Goal: Task Accomplishment & Management: Use online tool/utility

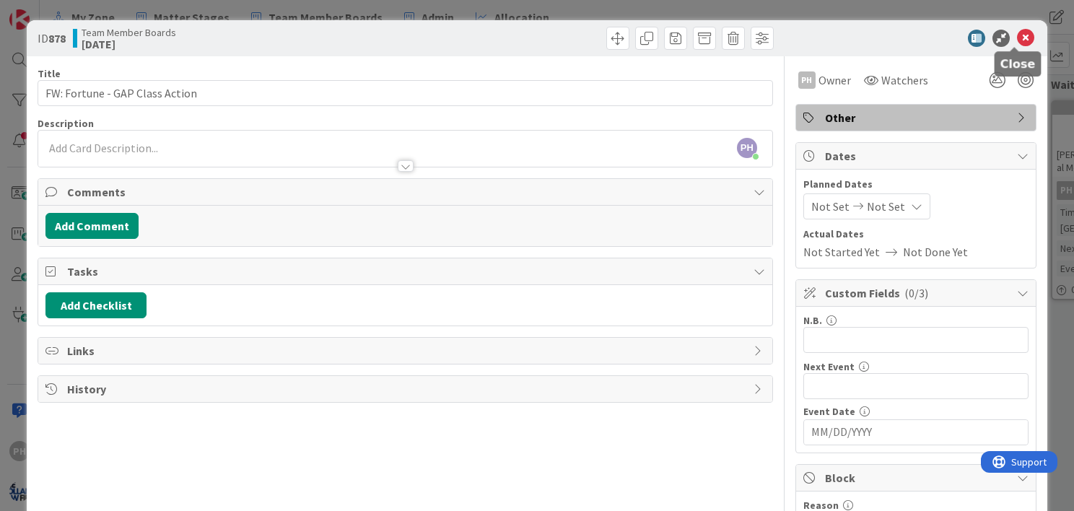
click at [1017, 38] on icon at bounding box center [1025, 38] width 17 height 17
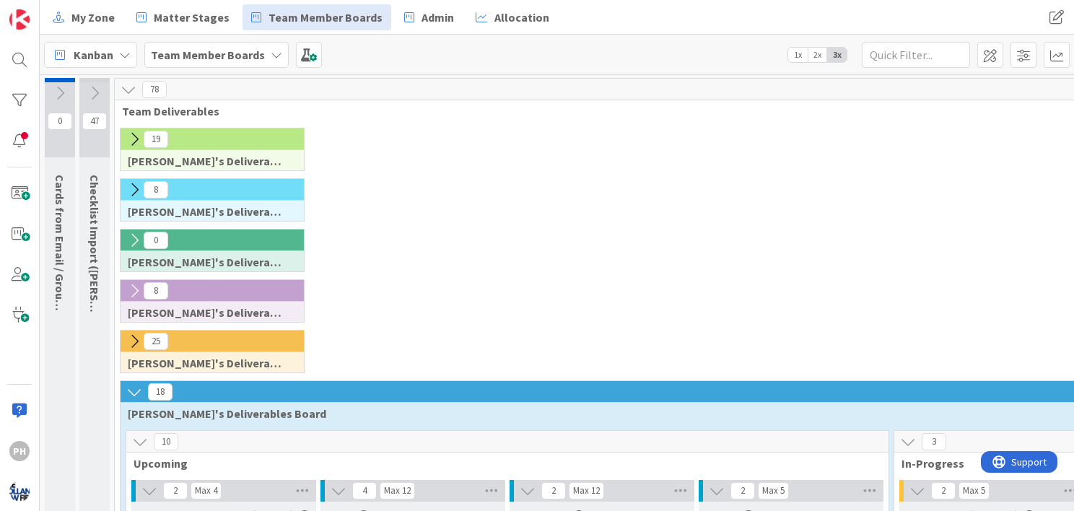
click at [132, 136] on icon at bounding box center [134, 139] width 16 height 16
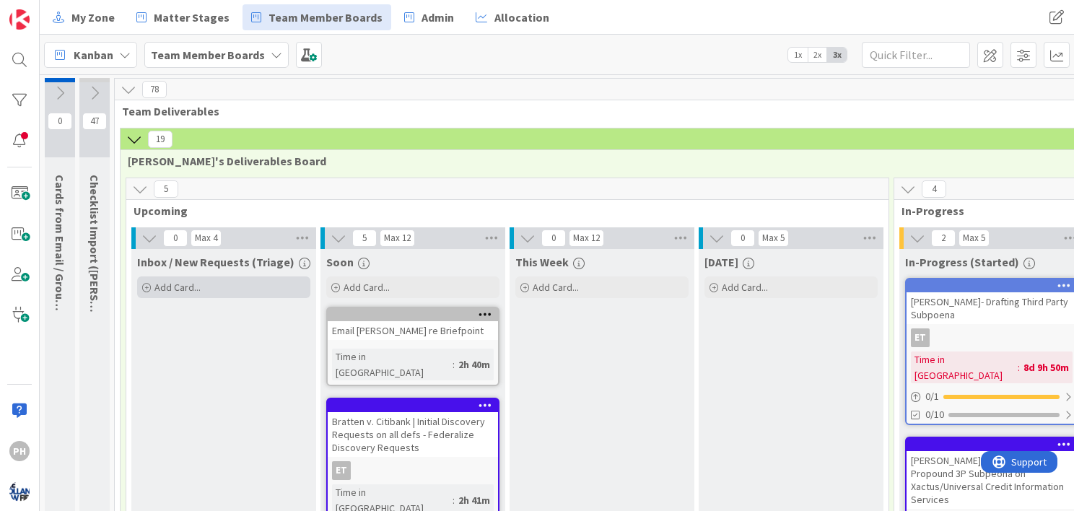
click at [162, 282] on span "Add Card..." at bounding box center [178, 287] width 46 height 13
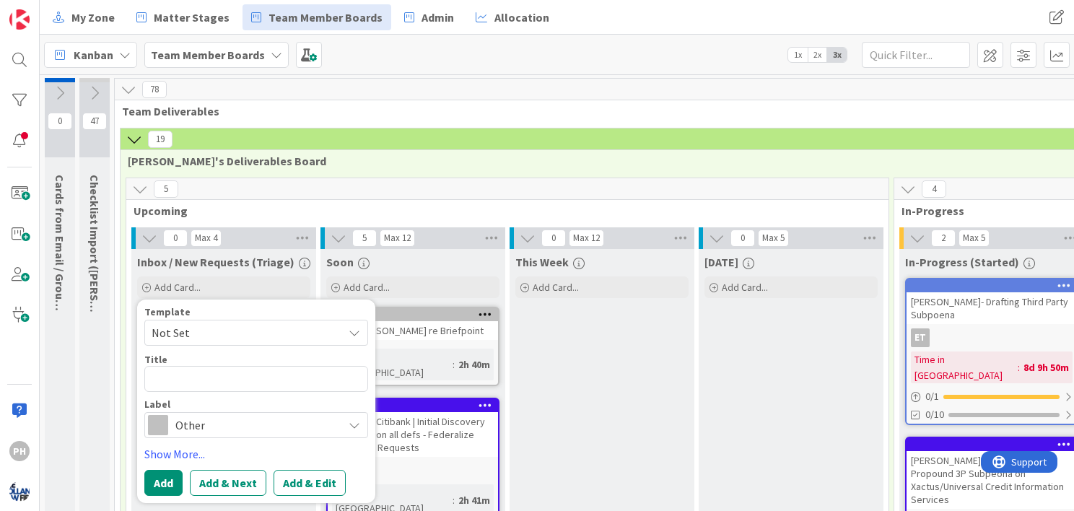
click at [219, 328] on span "Not Set" at bounding box center [242, 332] width 181 height 19
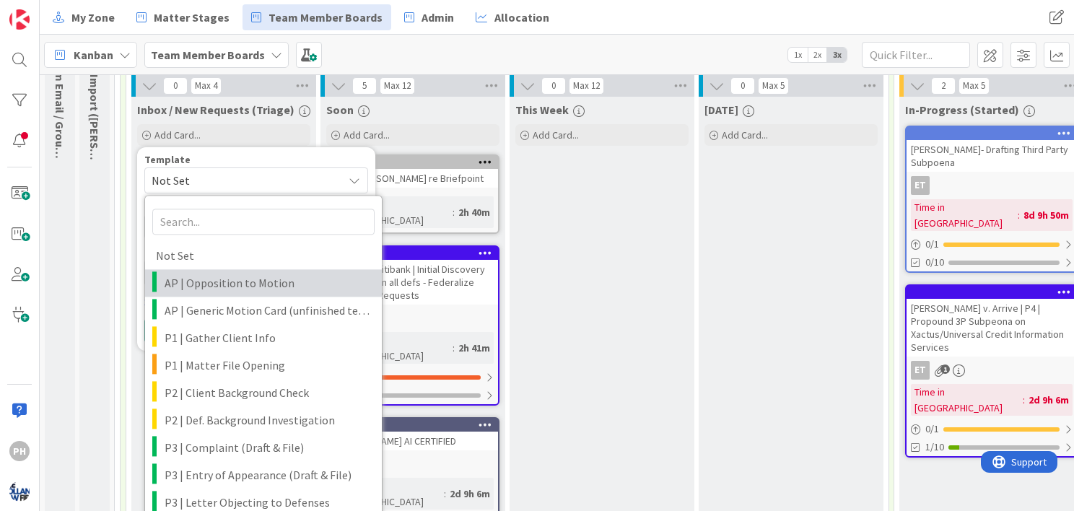
scroll to position [153, 0]
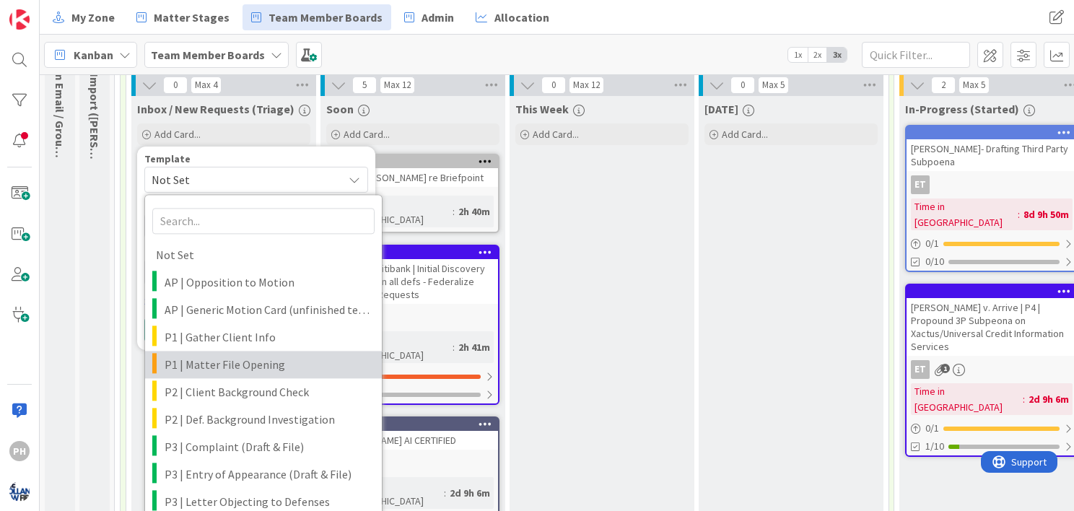
click at [217, 368] on span "P1 | Matter File Opening" at bounding box center [268, 364] width 207 height 19
type textarea "x"
type textarea "<case> | Matter File Opening"
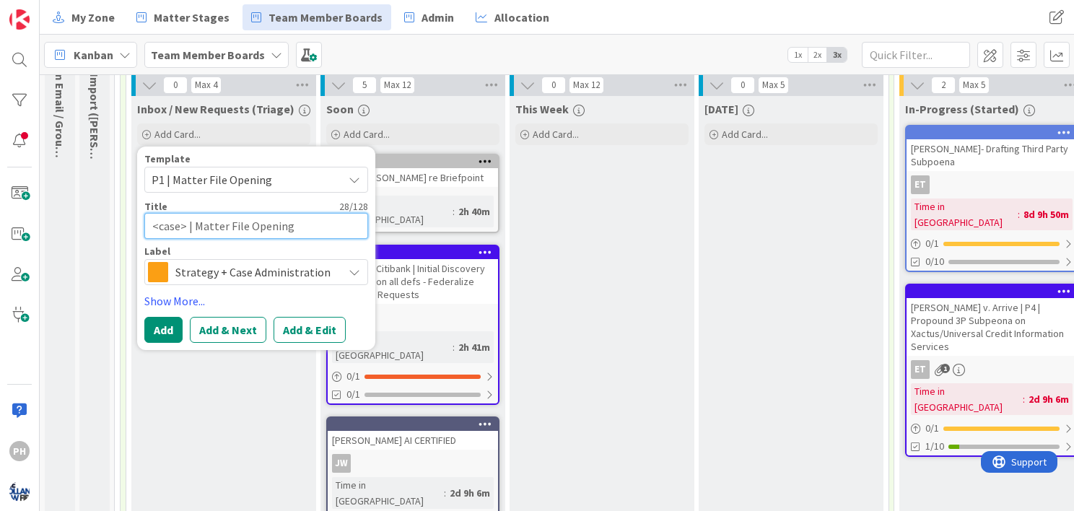
drag, startPoint x: 152, startPoint y: 221, endPoint x: 185, endPoint y: 227, distance: 33.8
click at [185, 227] on textarea "<case> | Matter File Opening" at bounding box center [256, 226] width 224 height 26
type textarea "x"
type textarea "FO | Matter File Opening"
type textarea "x"
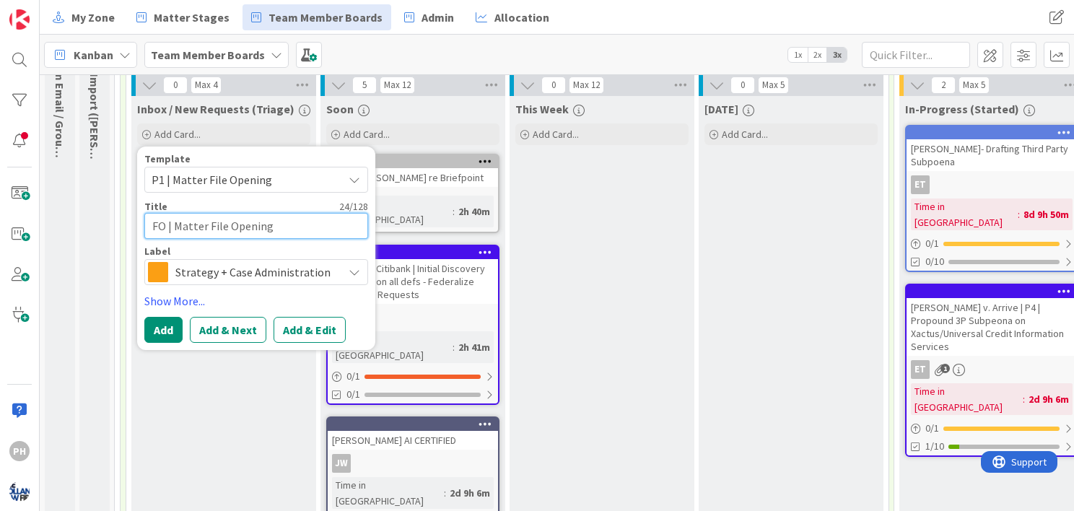
type textarea "FOR | Matter File Opening"
type textarea "x"
type textarea "FORN | Matter File Opening"
type textarea "x"
type textarea "FORNT | Matter File Opening"
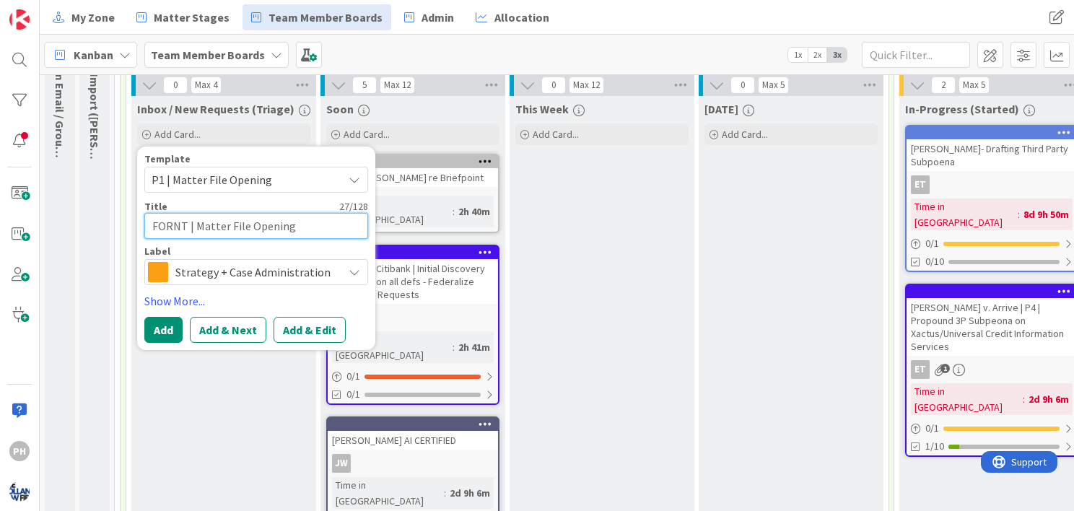
type textarea "x"
type textarea "FORN | Matter File Opening"
type textarea "x"
type textarea "FOR | Matter File Opening"
type textarea "x"
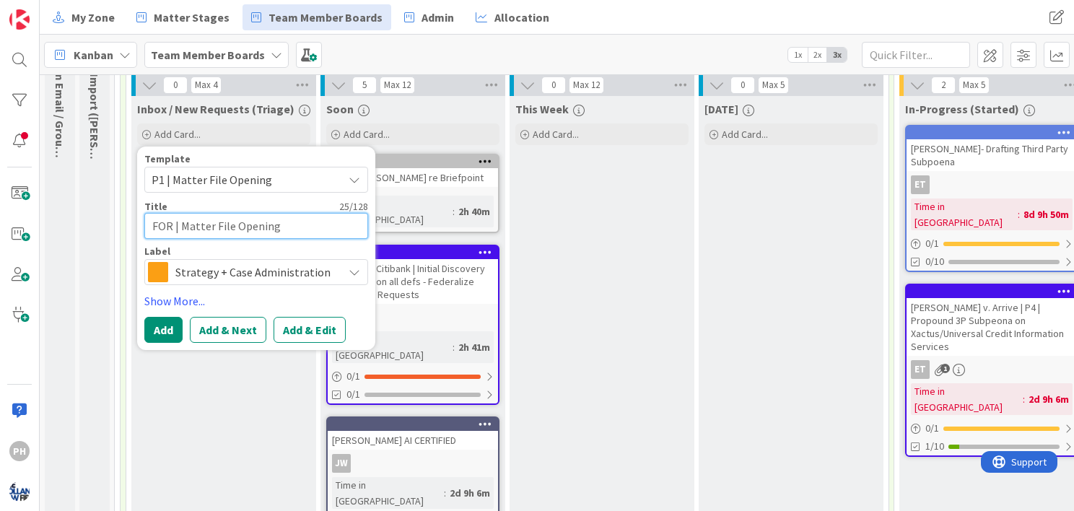
type textarea "FORT | Matter File Opening"
type textarea "x"
type textarea "FORTU | Matter File Opening"
type textarea "x"
type textarea "[PERSON_NAME] | Matter File Opening"
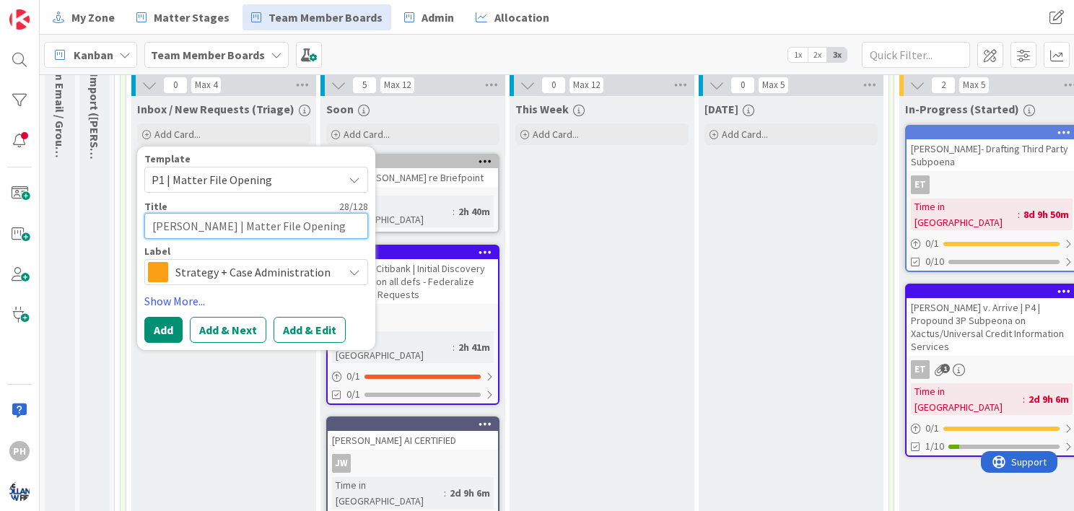
type textarea "x"
type textarea "FORTUNE | Matter File Opening"
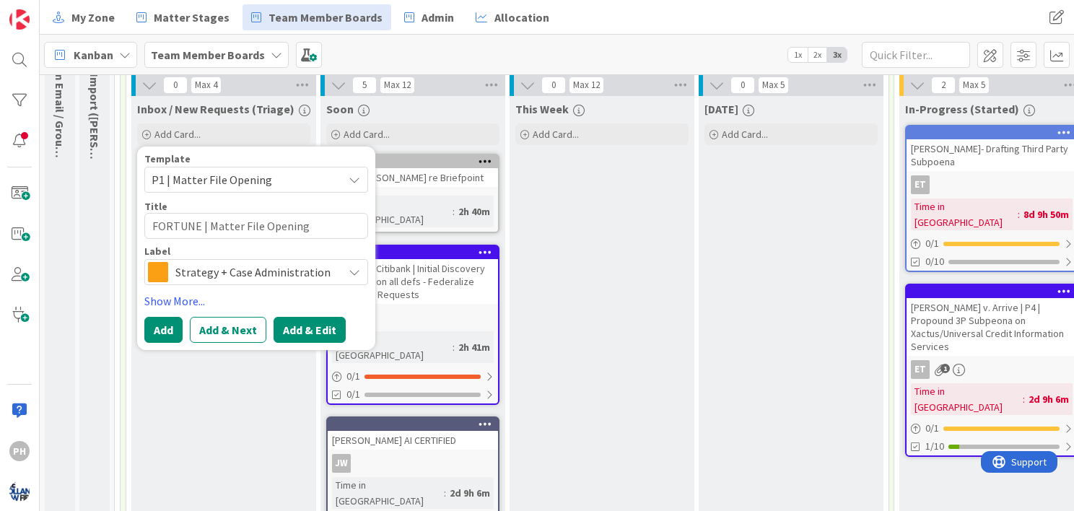
click at [292, 323] on button "Add & Edit" at bounding box center [310, 330] width 72 height 26
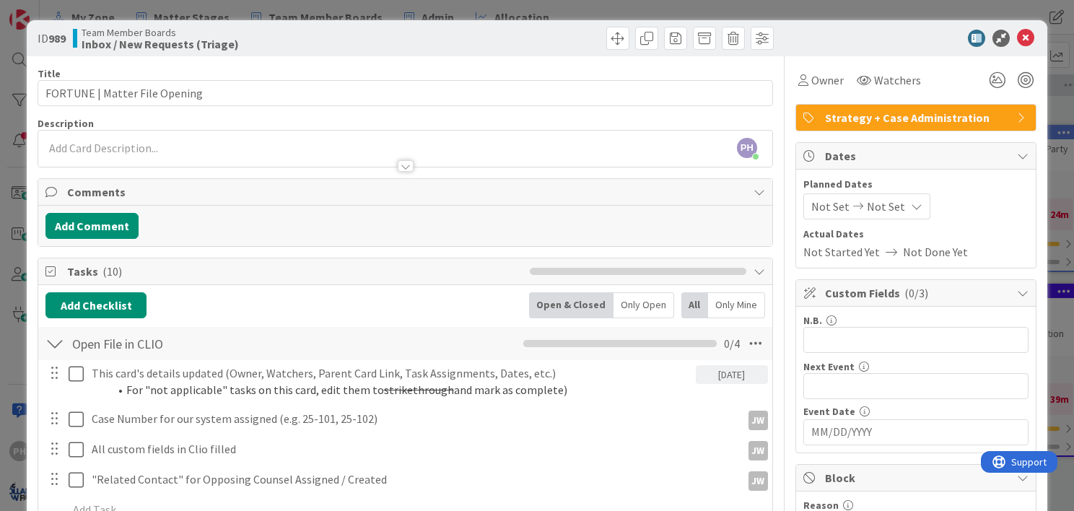
click at [125, 149] on div "PH [PERSON_NAME] just joined" at bounding box center [405, 149] width 734 height 36
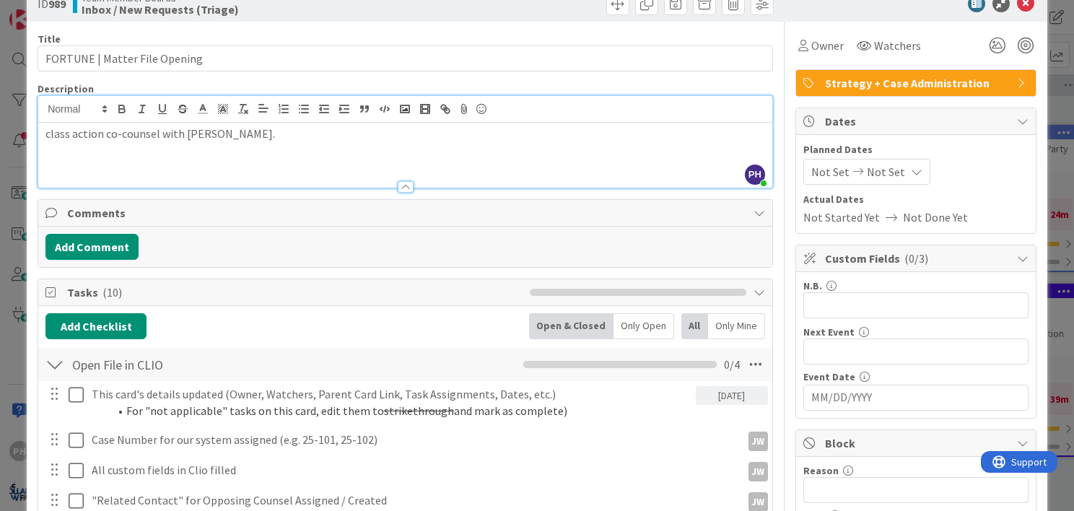
scroll to position [40, 0]
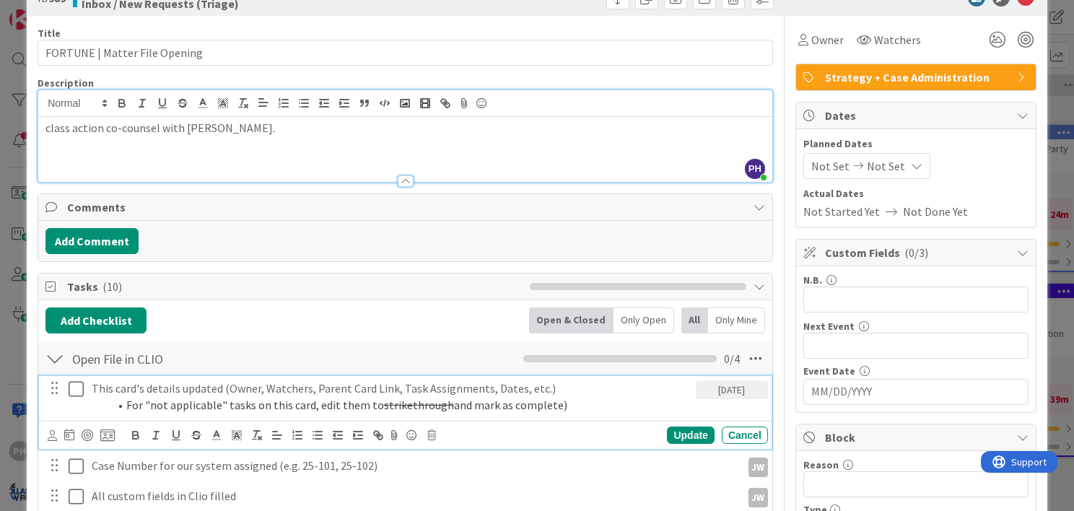
click at [214, 399] on li "For "not applicable" tasks on this card, edit them to strikethrough and mark as…" at bounding box center [399, 405] width 581 height 17
click at [435, 433] on icon at bounding box center [431, 435] width 9 height 10
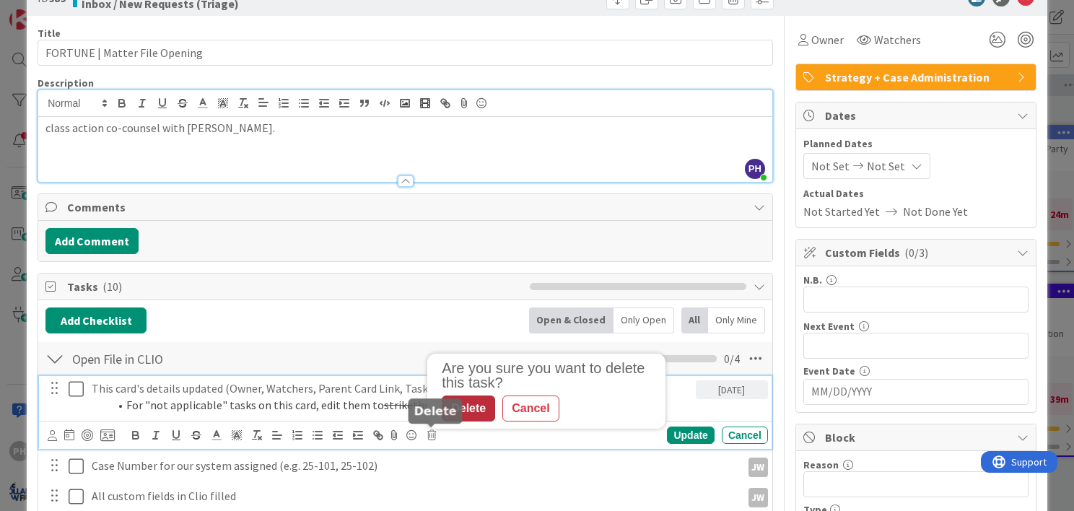
click at [472, 406] on div "Delete" at bounding box center [468, 409] width 53 height 26
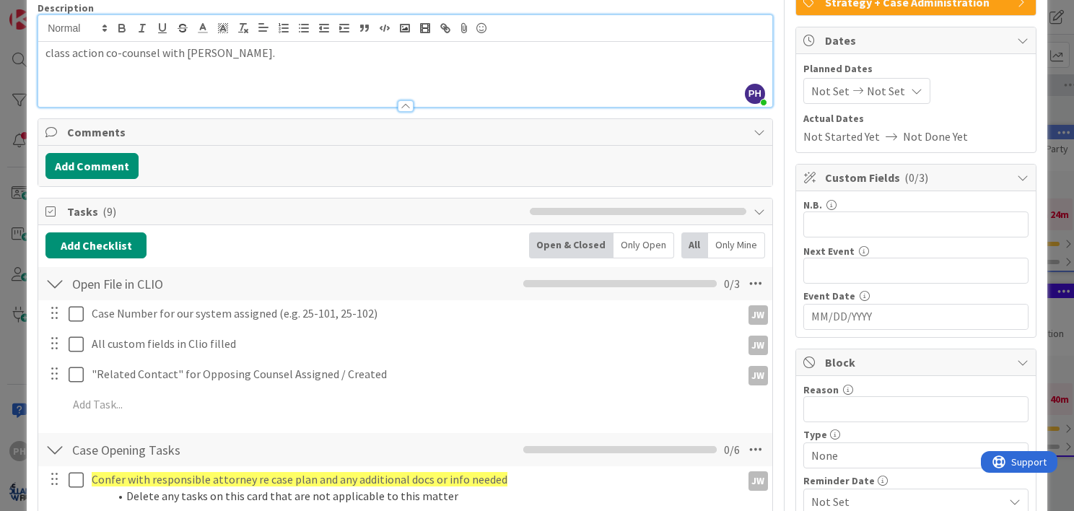
scroll to position [115, 0]
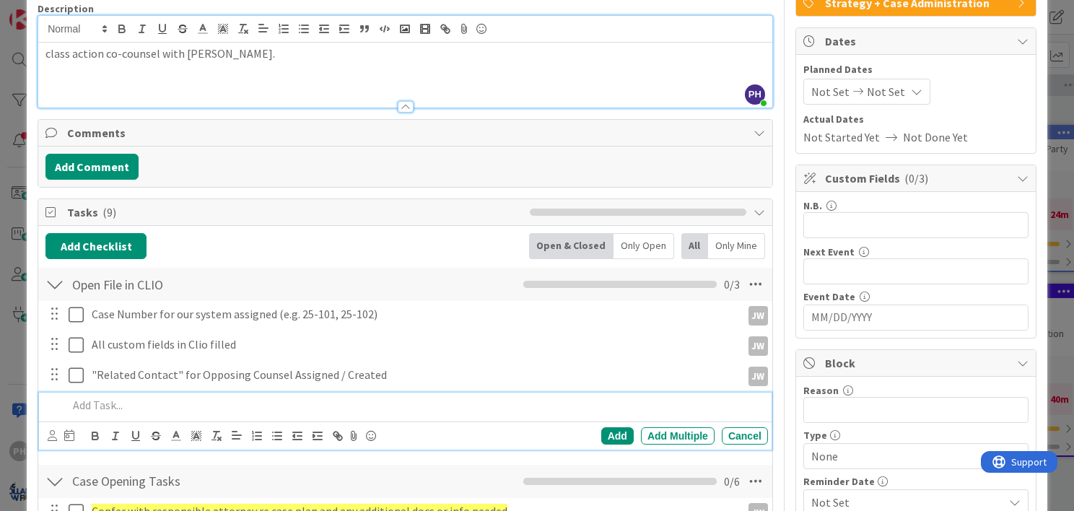
click at [156, 402] on p at bounding box center [415, 405] width 695 height 17
click at [601, 430] on div "Add" at bounding box center [617, 435] width 32 height 17
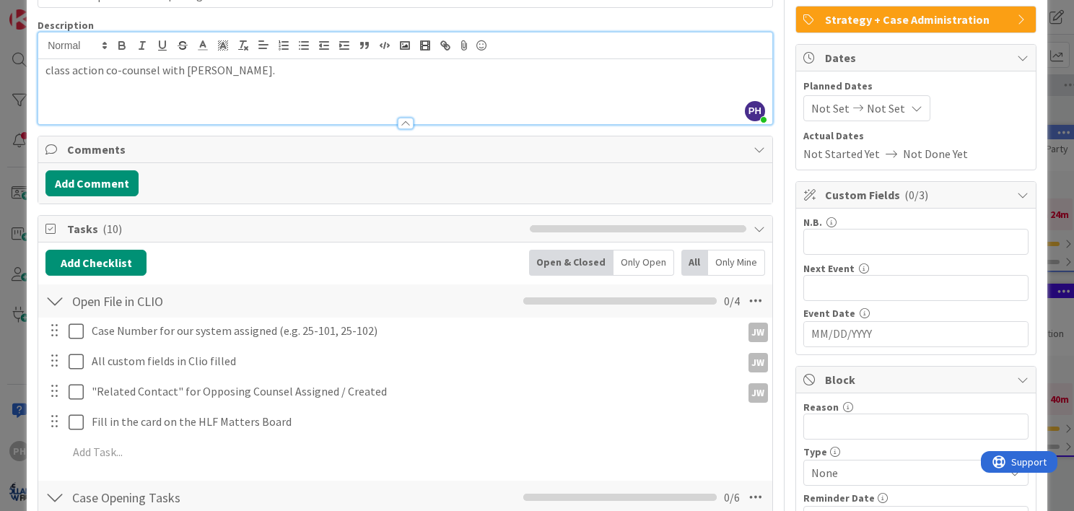
scroll to position [0, 0]
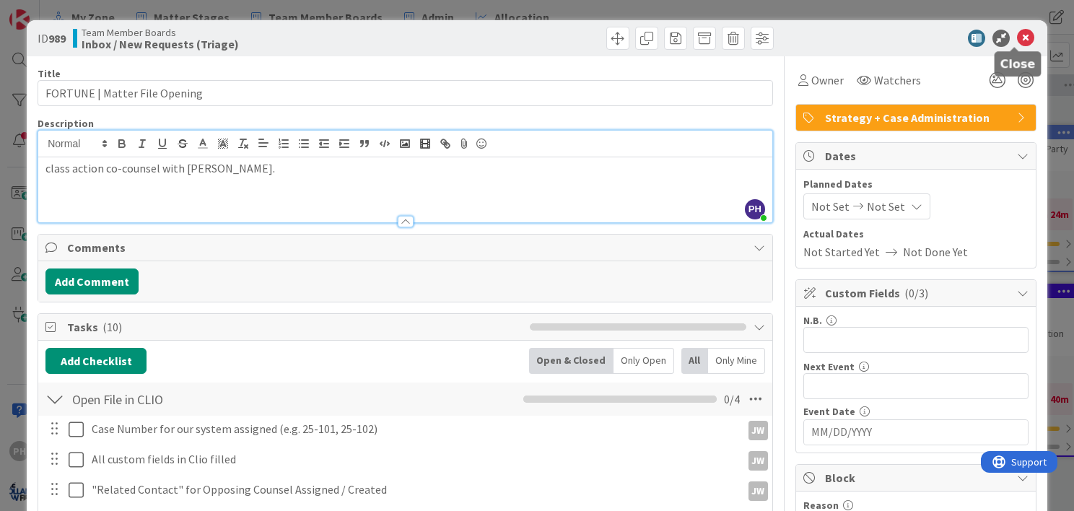
click at [1017, 35] on icon at bounding box center [1025, 38] width 17 height 17
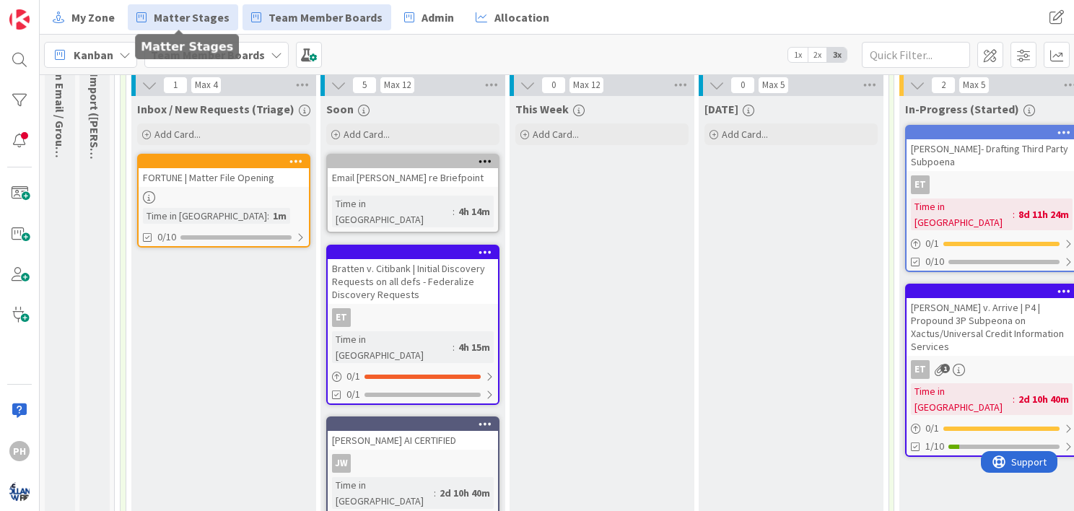
click at [196, 15] on span "Matter Stages" at bounding box center [192, 17] width 76 height 17
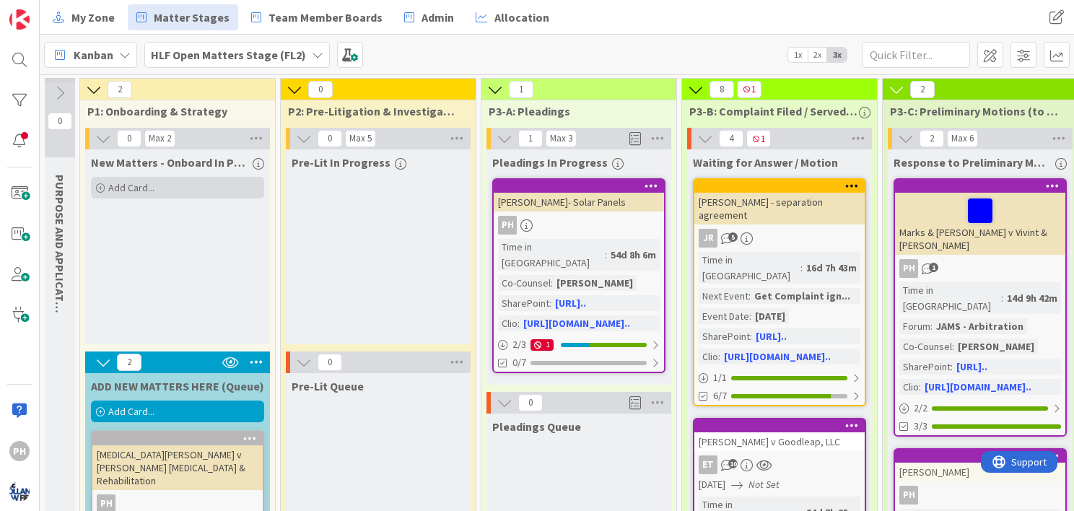
click at [110, 178] on div "Add Card..." at bounding box center [177, 188] width 173 height 22
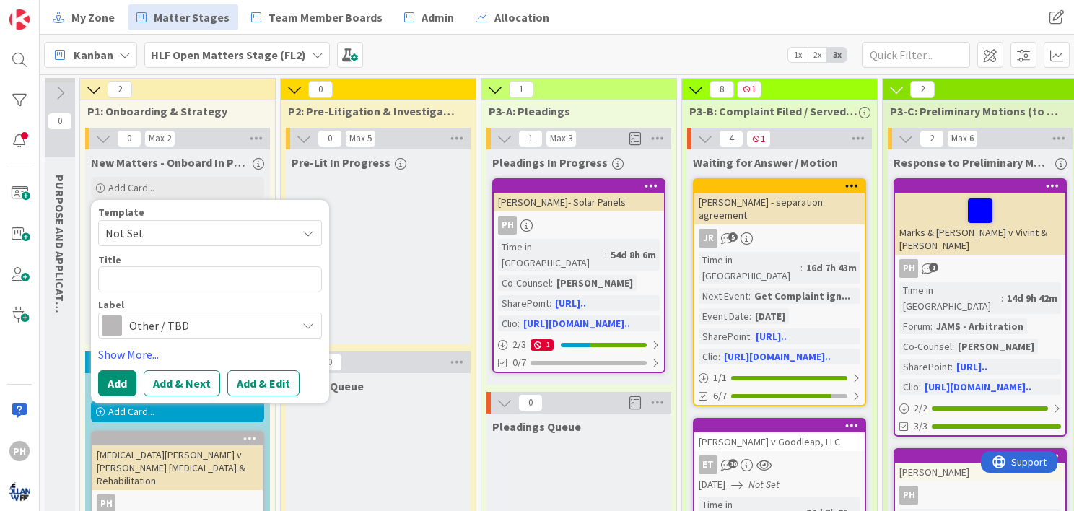
click at [136, 231] on span "Not Set" at bounding box center [195, 233] width 181 height 19
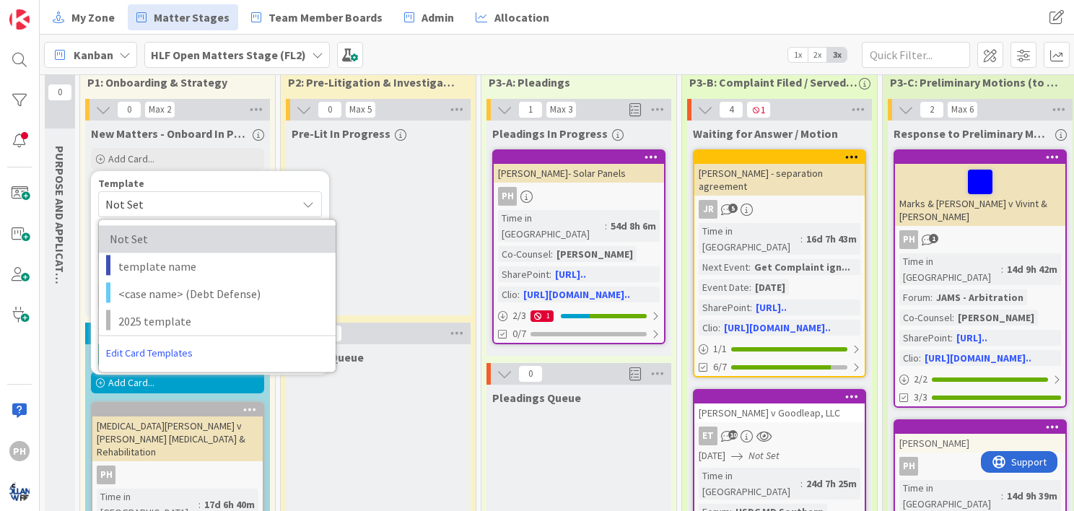
scroll to position [30, 0]
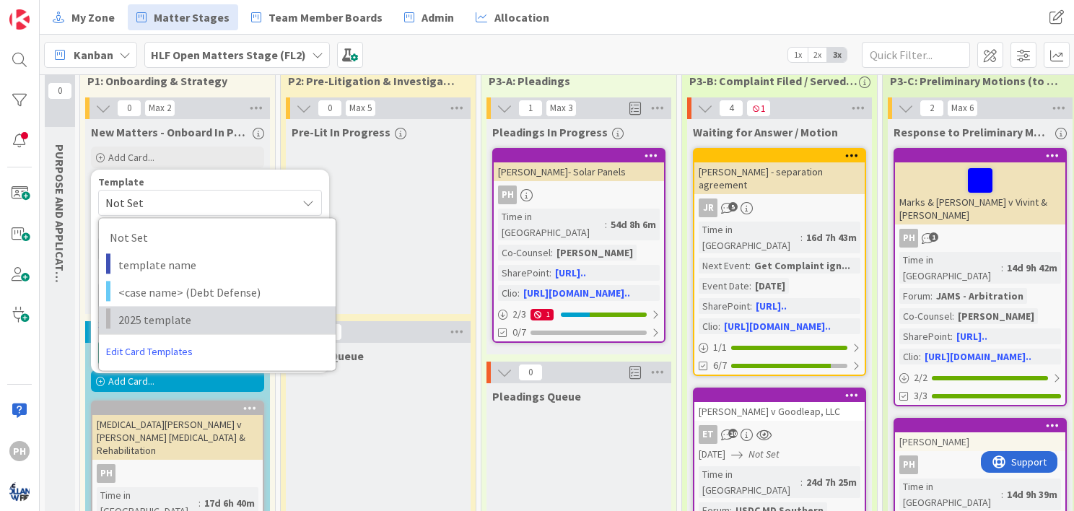
click at [129, 318] on span "2025 template" at bounding box center [221, 319] width 207 height 19
type textarea "x"
type textarea "2025 template"
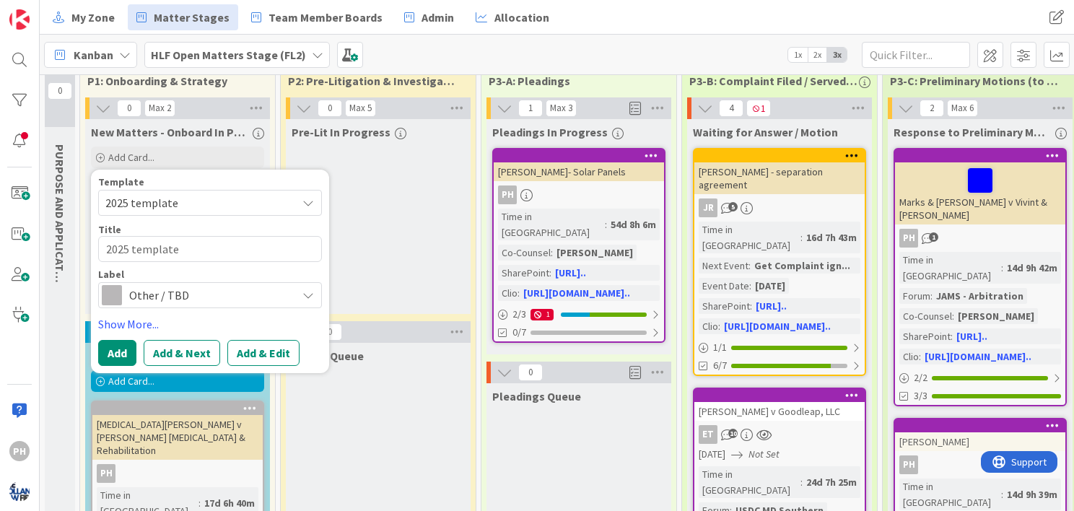
click at [169, 295] on span "Other / TBD" at bounding box center [209, 295] width 160 height 20
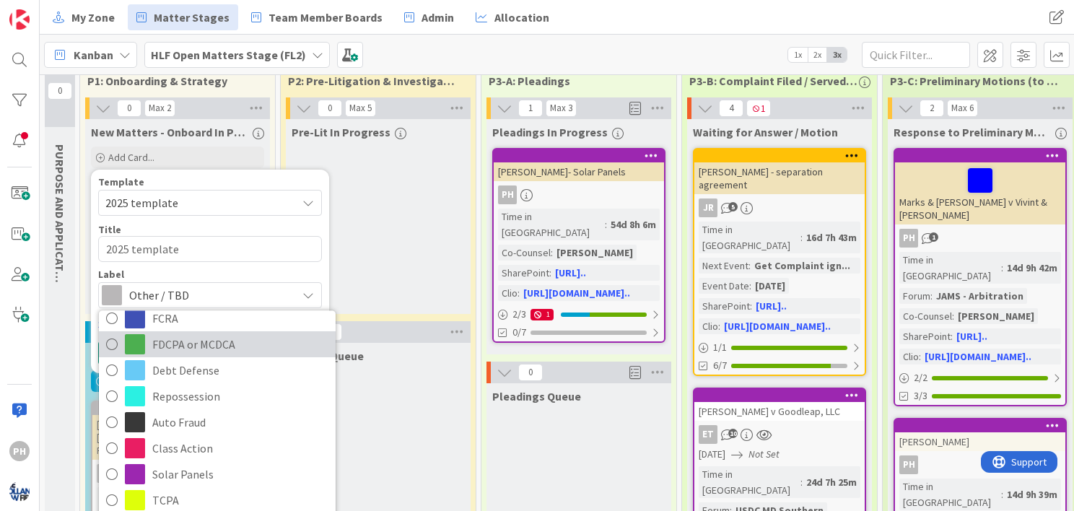
scroll to position [64, 0]
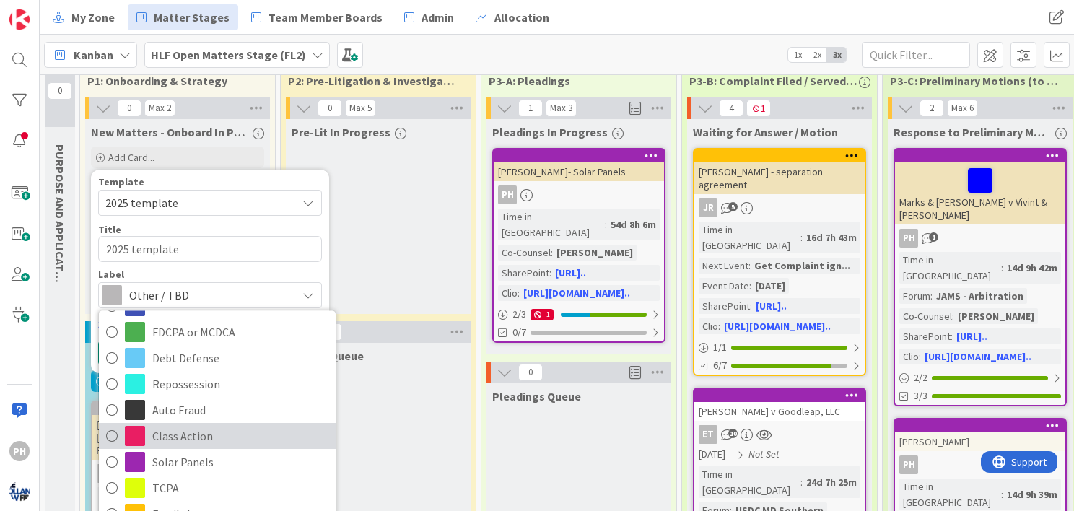
click at [112, 433] on icon at bounding box center [112, 436] width 12 height 22
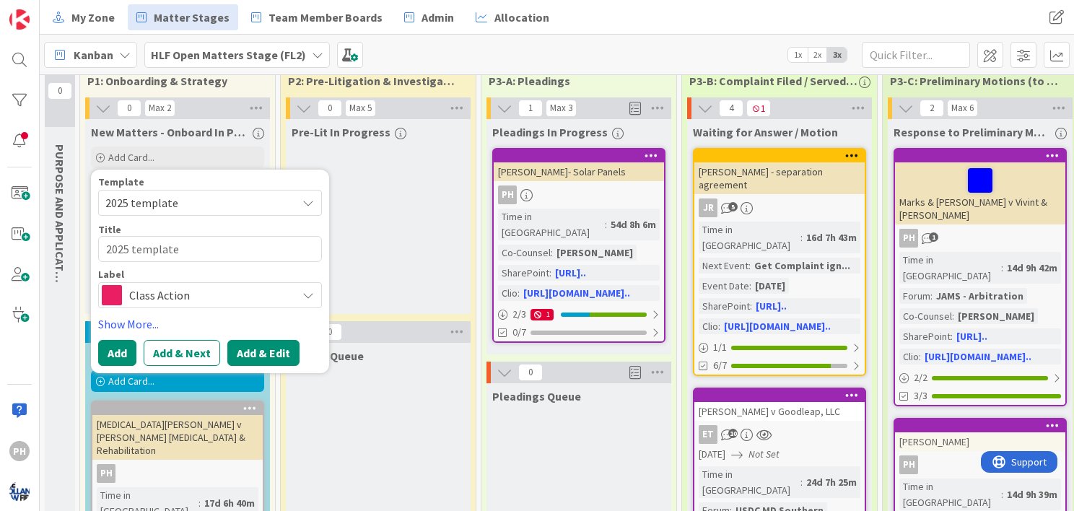
click at [245, 347] on button "Add & Edit" at bounding box center [263, 353] width 72 height 26
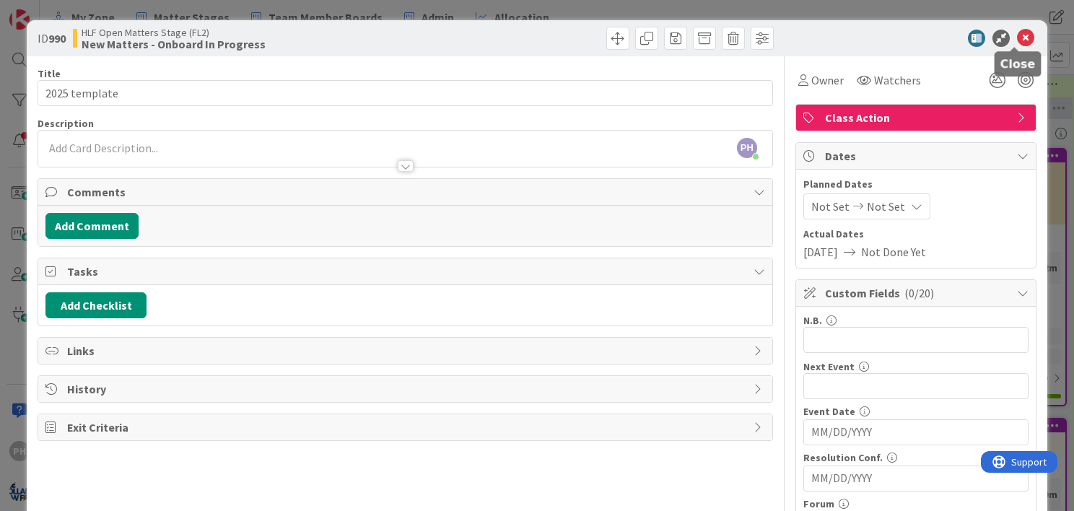
click at [1017, 39] on icon at bounding box center [1025, 38] width 17 height 17
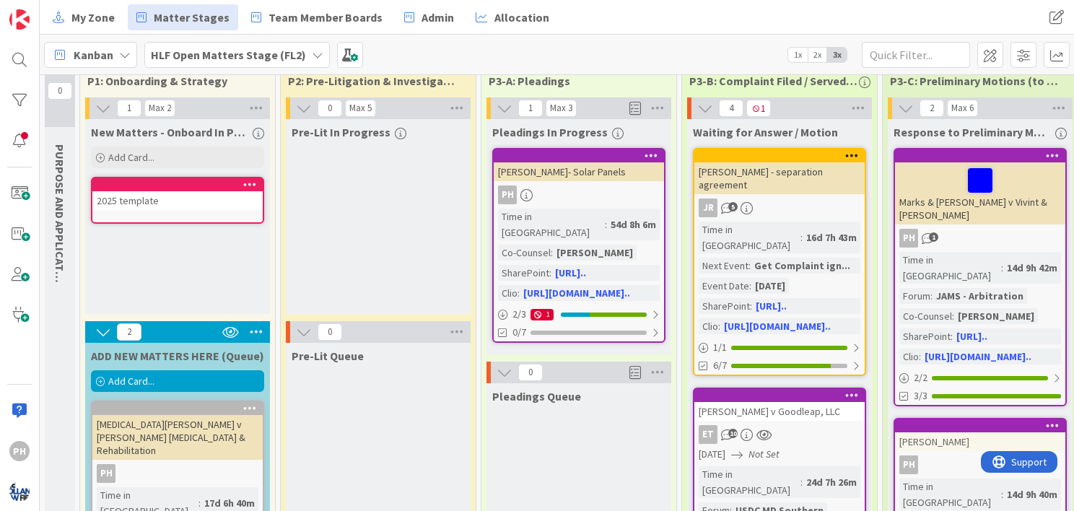
click at [248, 186] on icon at bounding box center [250, 184] width 14 height 10
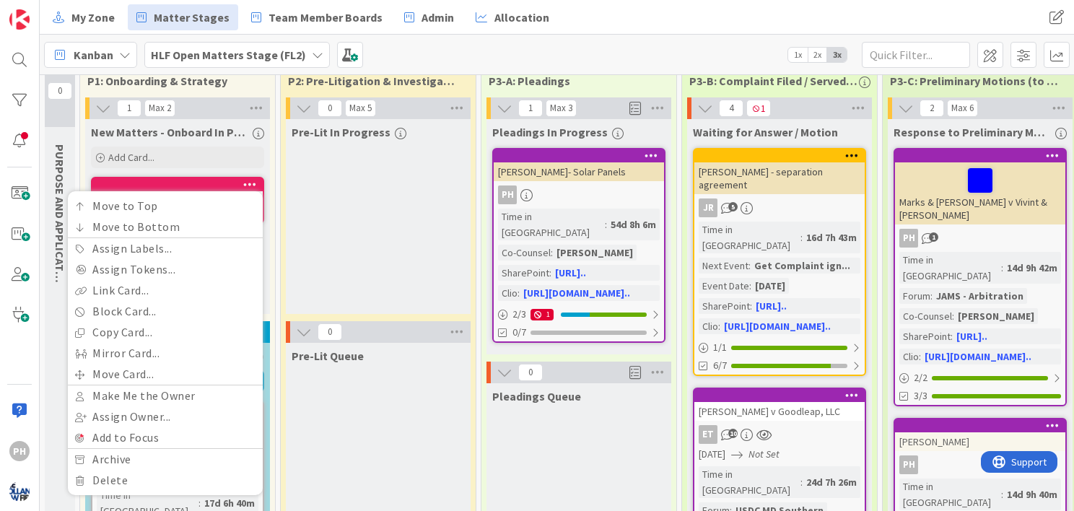
click at [315, 264] on div "Pre-Lit In Progress" at bounding box center [378, 216] width 185 height 195
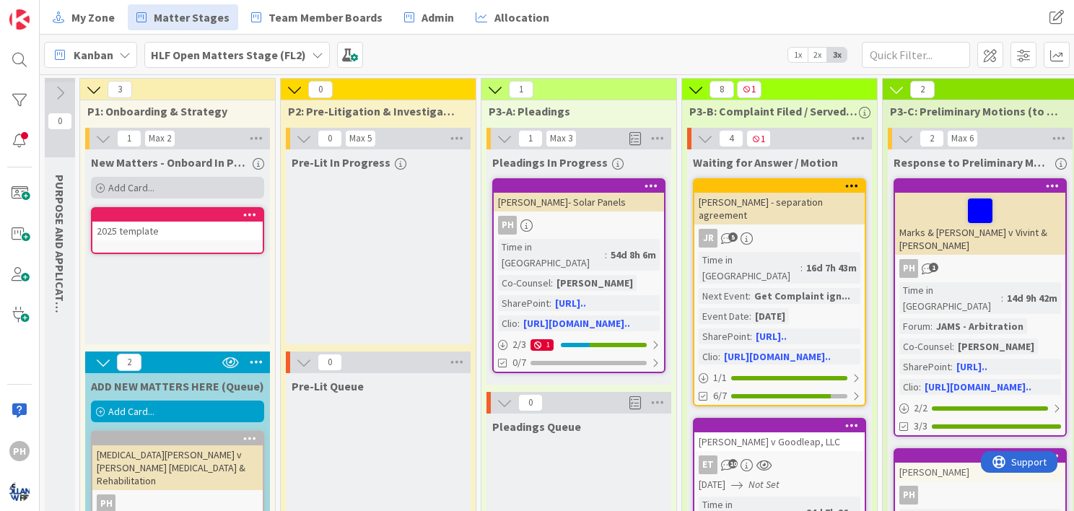
click at [118, 182] on span "Add Card..." at bounding box center [131, 187] width 46 height 13
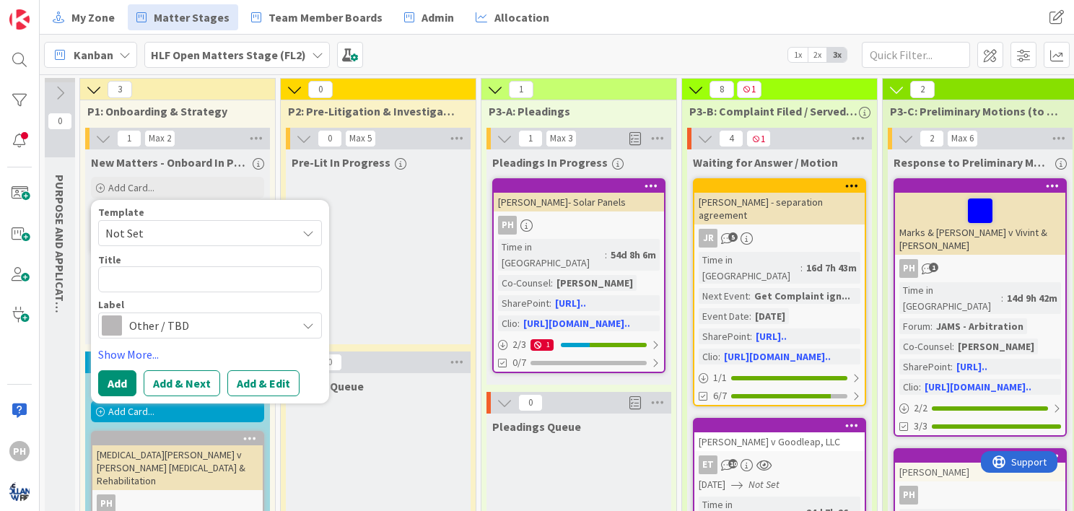
click at [180, 238] on span "Not Set" at bounding box center [195, 233] width 181 height 19
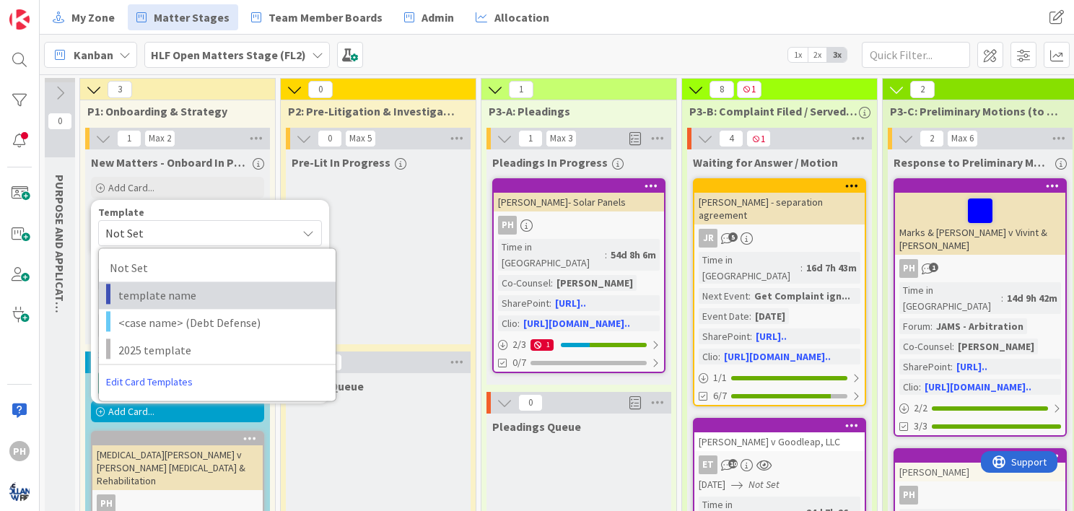
click at [166, 291] on span "template name" at bounding box center [221, 295] width 207 height 19
type textarea "x"
type textarea "template name"
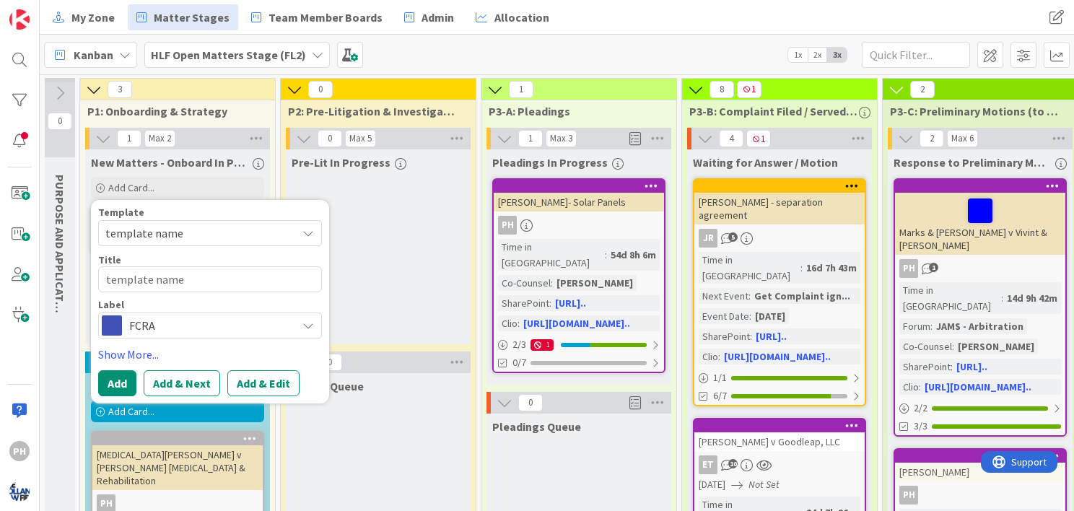
click at [234, 329] on span "FCRA" at bounding box center [209, 326] width 160 height 20
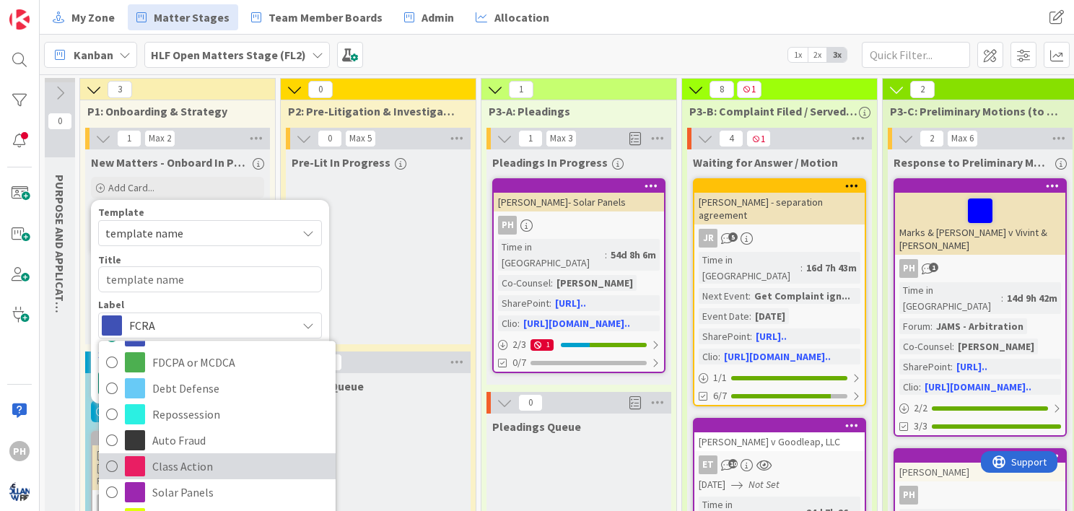
click at [176, 456] on span "Class Action" at bounding box center [240, 467] width 176 height 22
type textarea "x"
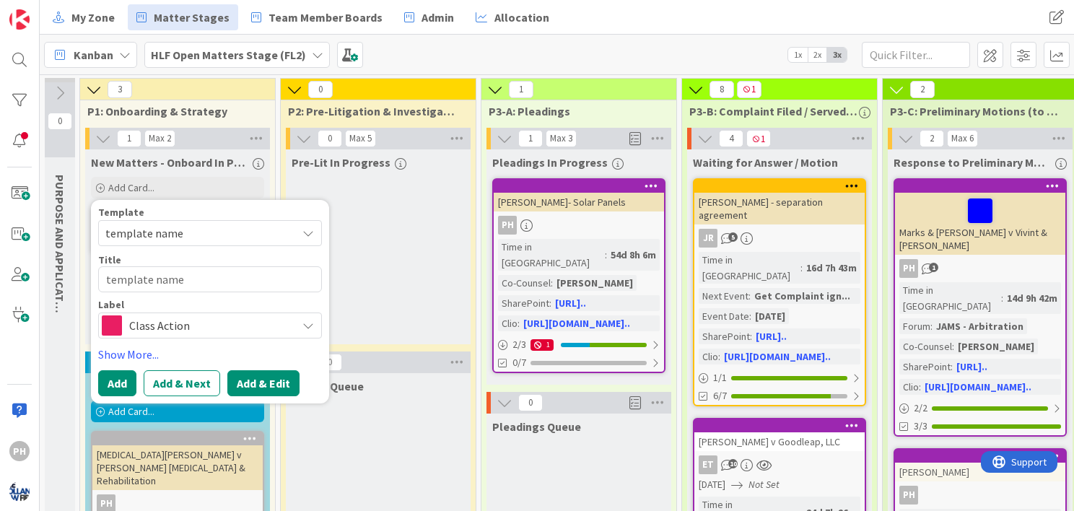
click at [237, 380] on button "Add & Edit" at bounding box center [263, 383] width 72 height 26
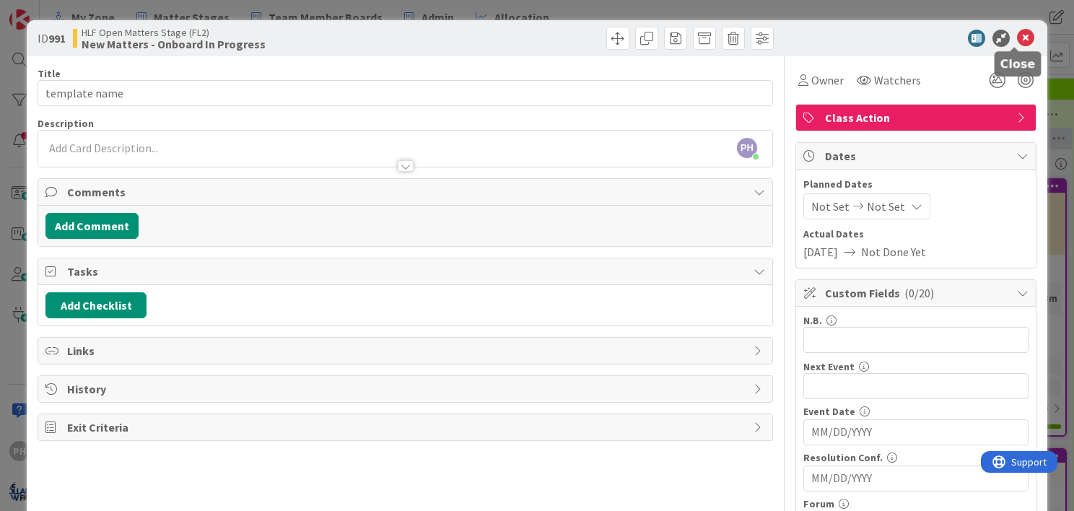
click at [1017, 36] on icon at bounding box center [1025, 38] width 17 height 17
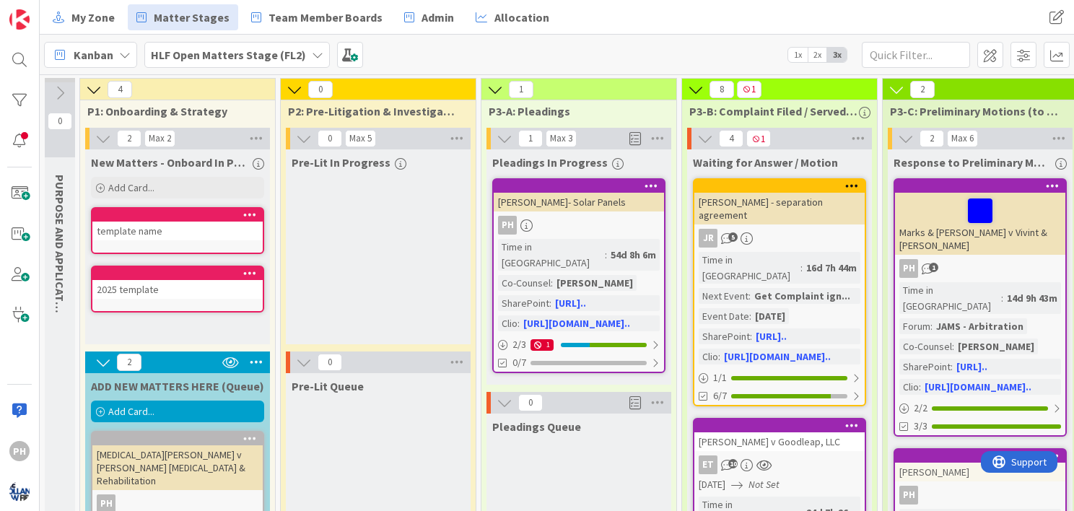
click at [253, 214] on icon at bounding box center [250, 214] width 14 height 10
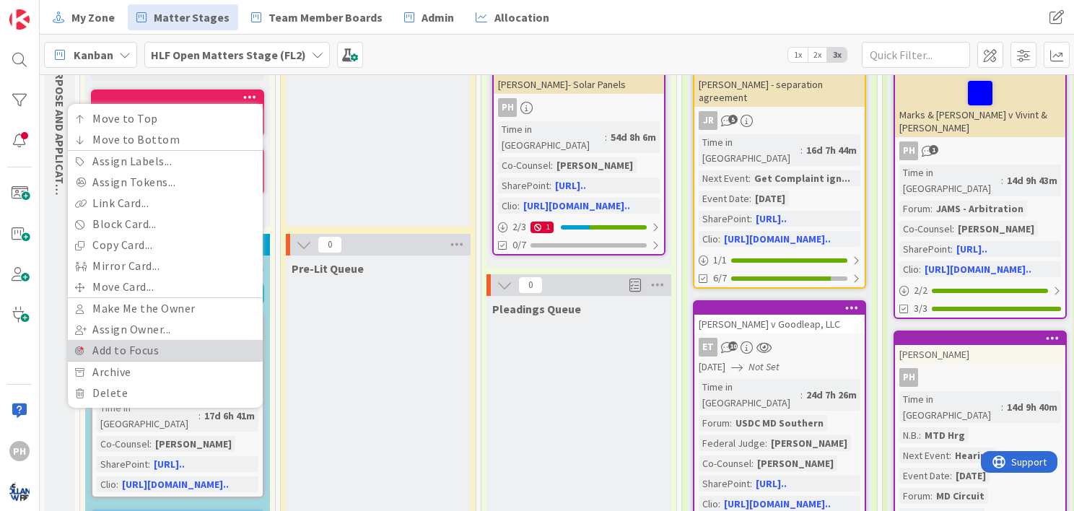
scroll to position [118, 0]
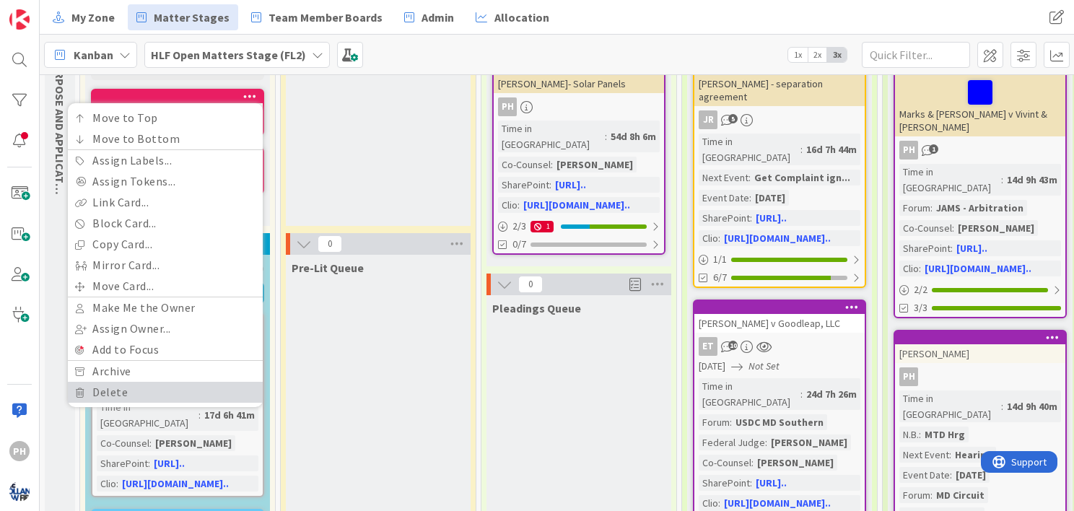
click at [130, 393] on link "Delete" at bounding box center [165, 392] width 195 height 21
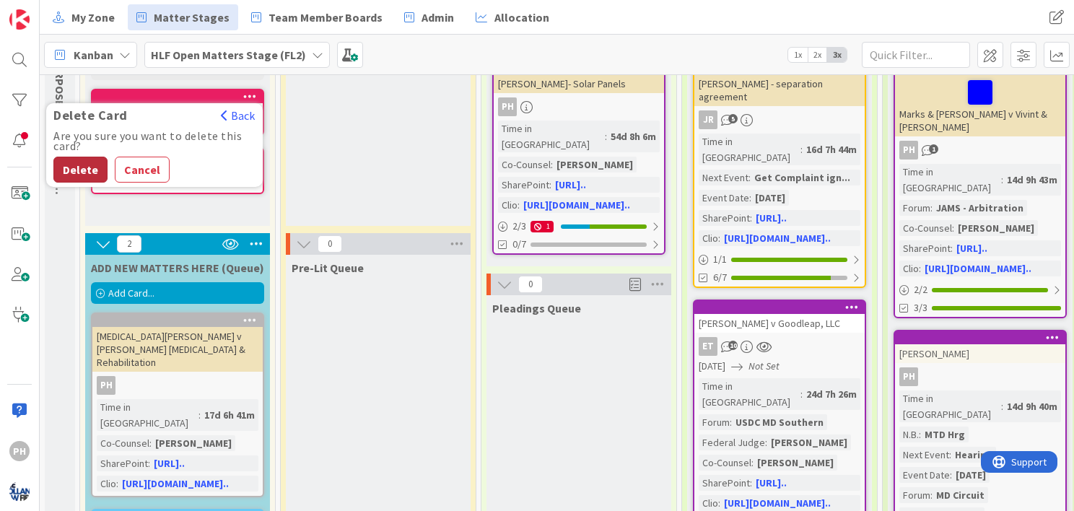
click at [84, 170] on button "Delete" at bounding box center [80, 170] width 54 height 26
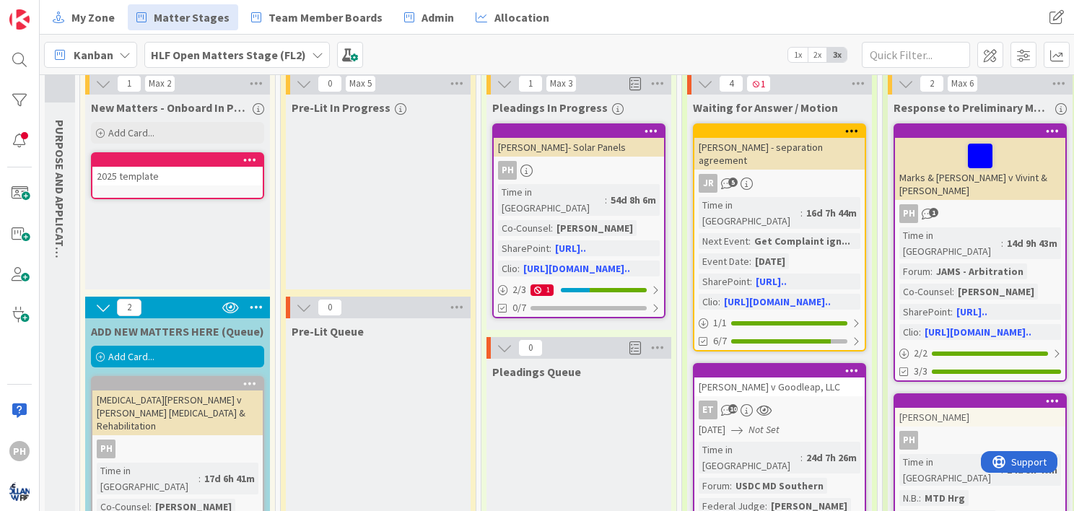
scroll to position [0, 0]
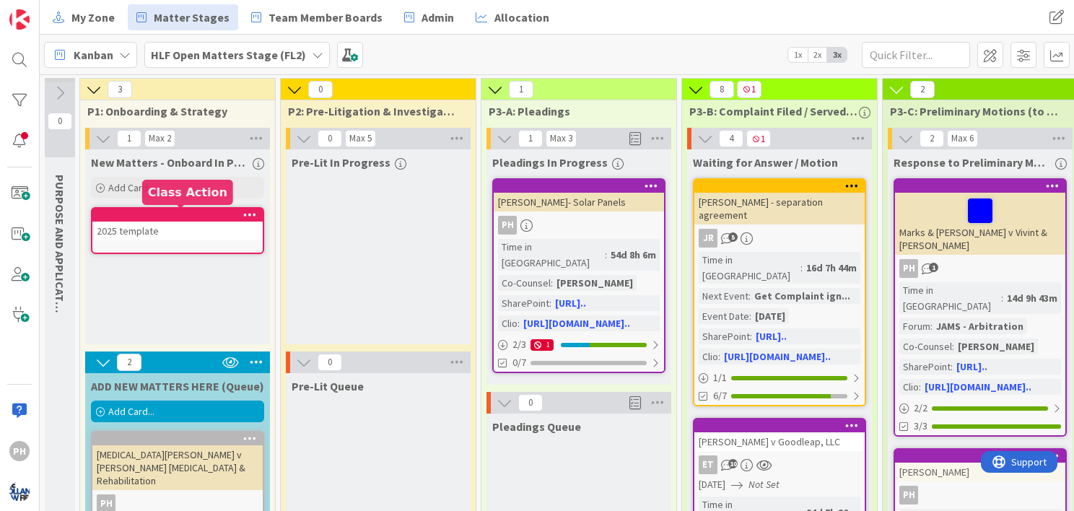
click at [121, 217] on div at bounding box center [181, 215] width 164 height 10
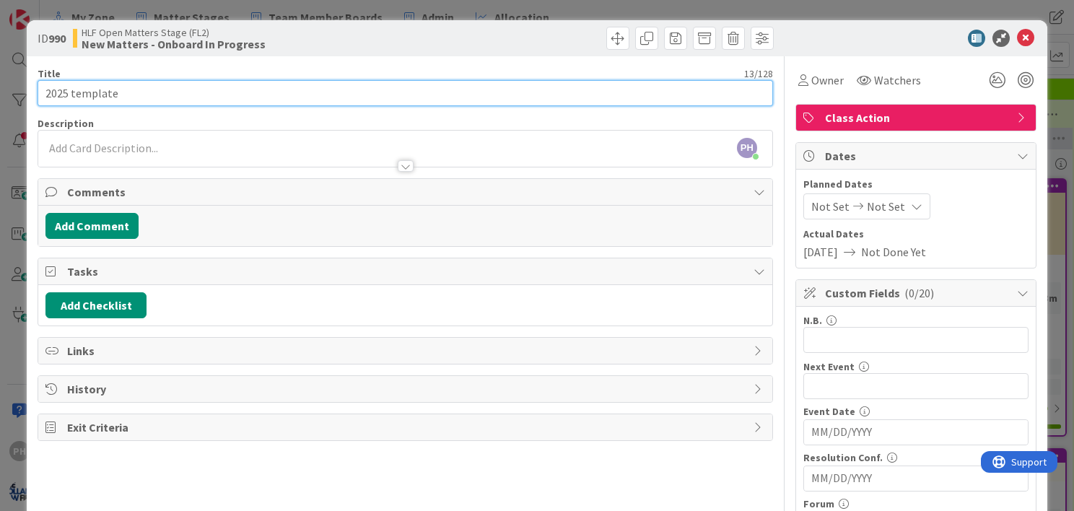
drag, startPoint x: 114, startPoint y: 98, endPoint x: 25, endPoint y: 97, distance: 89.5
click at [25, 97] on div "ID 990 HLF Open Matters Stage (FL2) New Matters - Onboard In Progress Title 13 …" at bounding box center [537, 255] width 1074 height 511
type input "M"
type input "[PERSON_NAME] GAP class action"
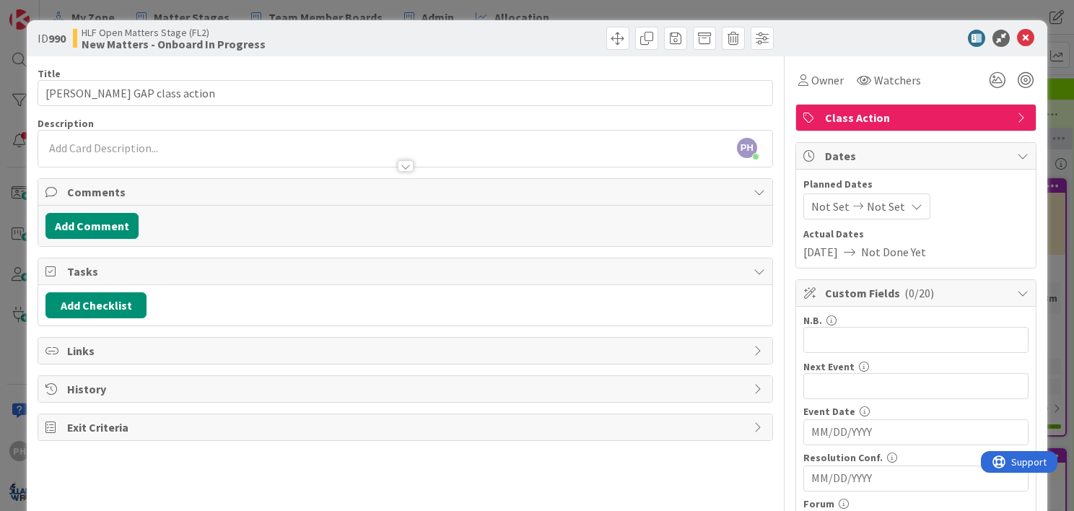
click at [72, 358] on div "Links" at bounding box center [405, 351] width 734 height 26
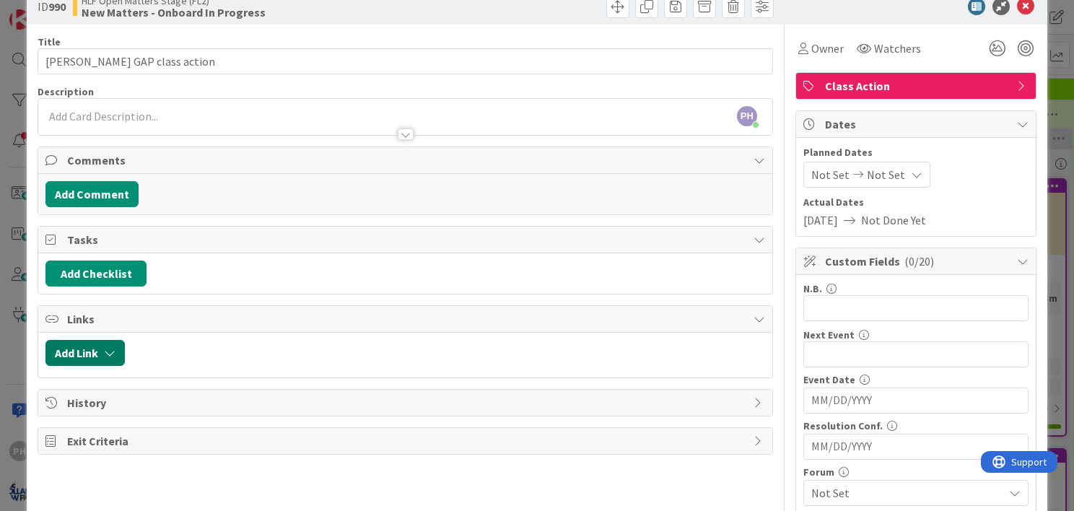
scroll to position [32, 0]
click at [104, 348] on icon "button" at bounding box center [110, 353] width 12 height 12
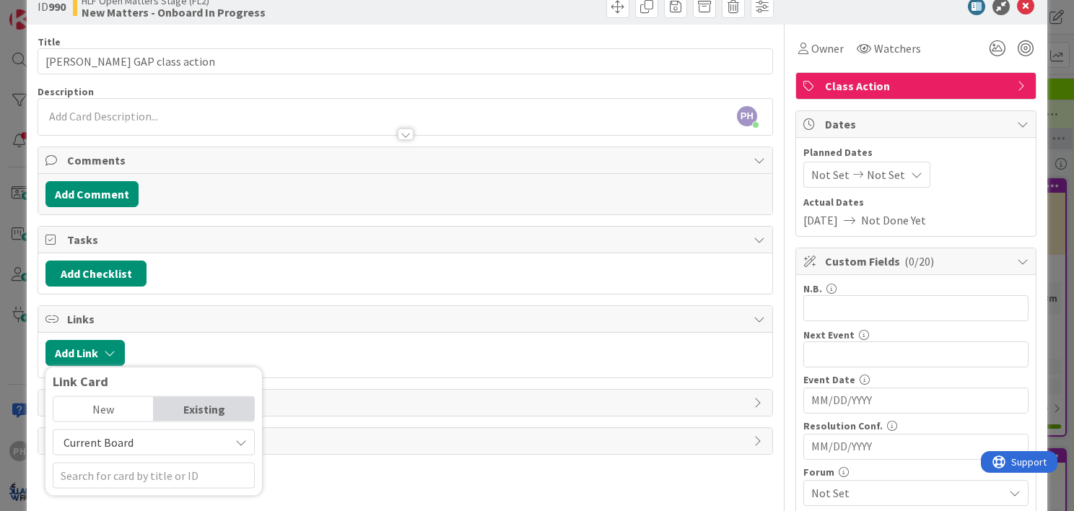
click at [97, 440] on span "Current Board" at bounding box center [99, 442] width 70 height 14
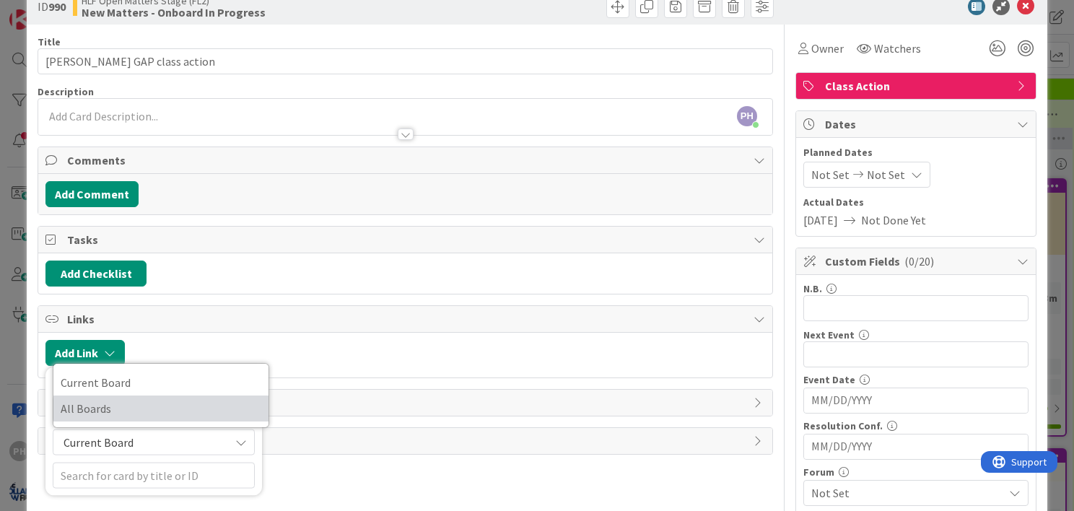
click at [92, 404] on span "All Boards" at bounding box center [161, 409] width 201 height 22
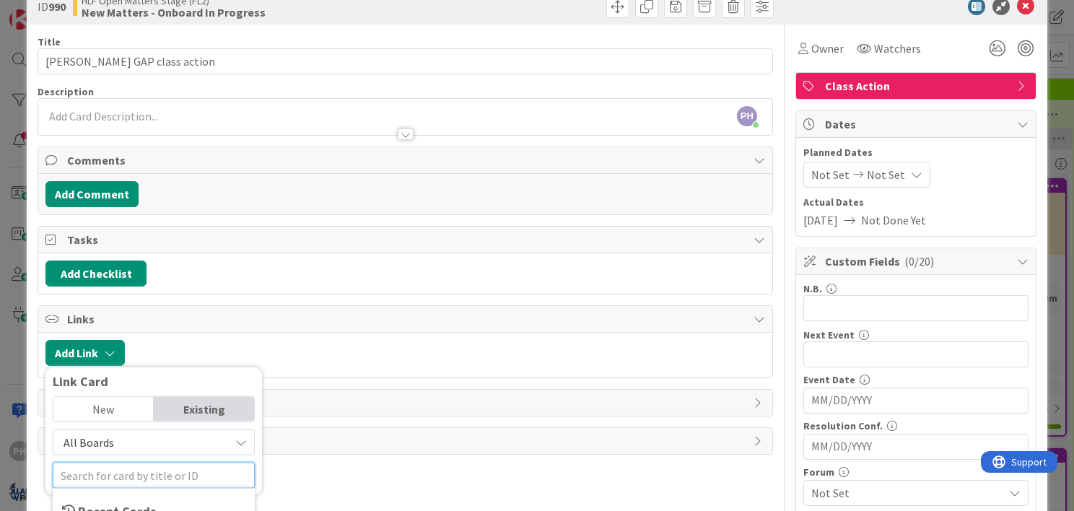
click at [87, 479] on input "text" at bounding box center [154, 476] width 202 height 26
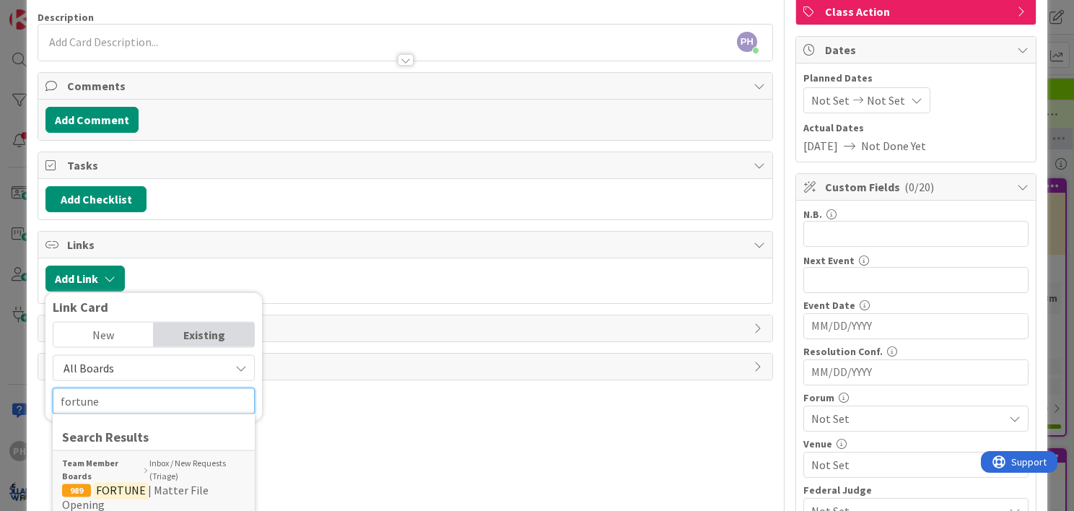
scroll to position [107, 0]
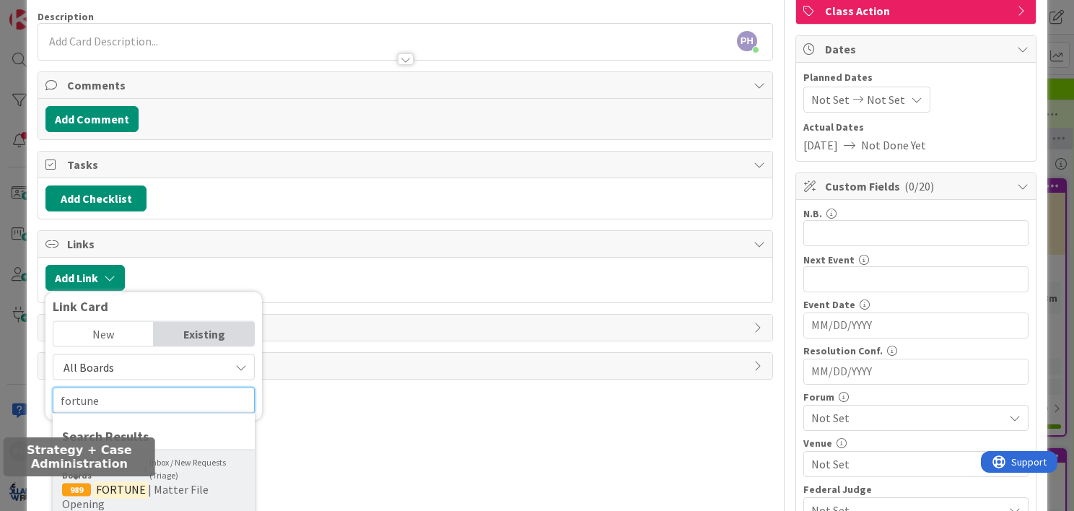
type input "fortune"
click at [84, 484] on div "989" at bounding box center [76, 490] width 29 height 13
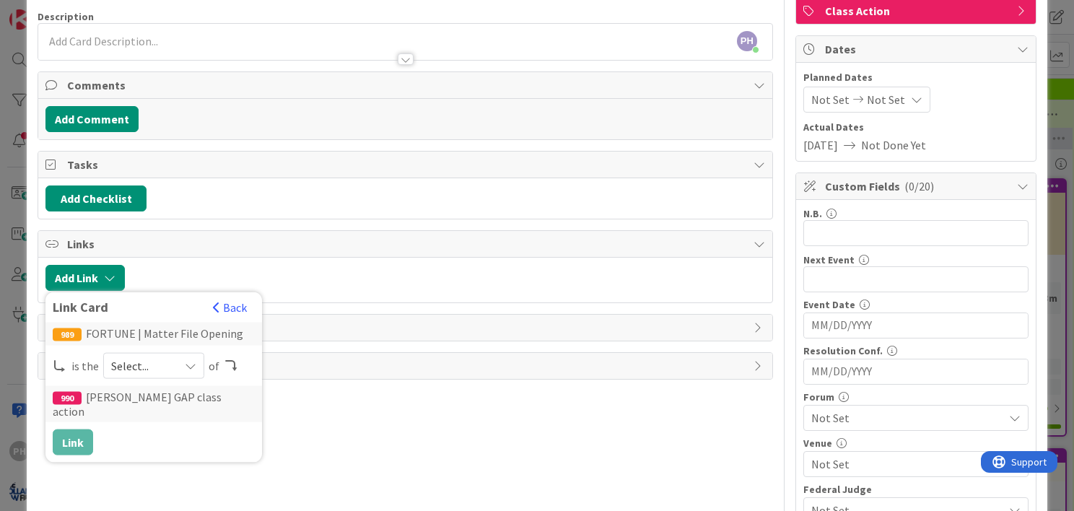
click at [188, 360] on icon at bounding box center [191, 366] width 12 height 12
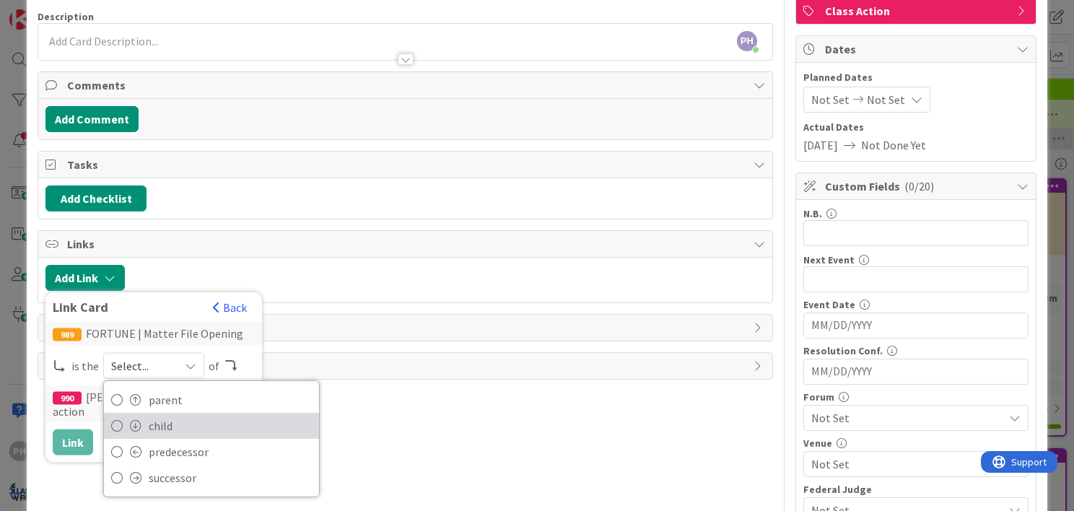
click at [170, 422] on span "child" at bounding box center [230, 426] width 163 height 22
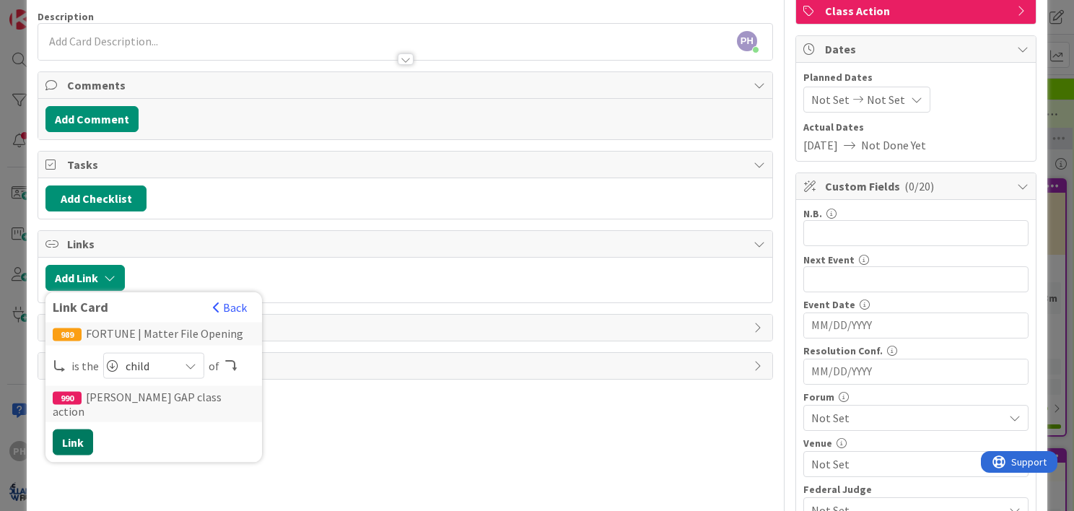
click at [64, 443] on button "Link" at bounding box center [73, 443] width 40 height 26
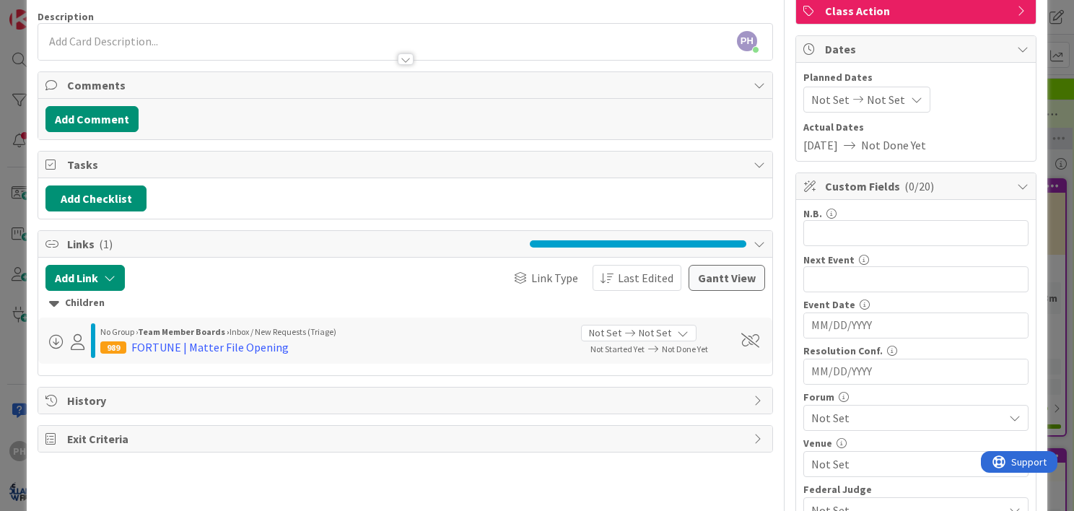
scroll to position [0, 0]
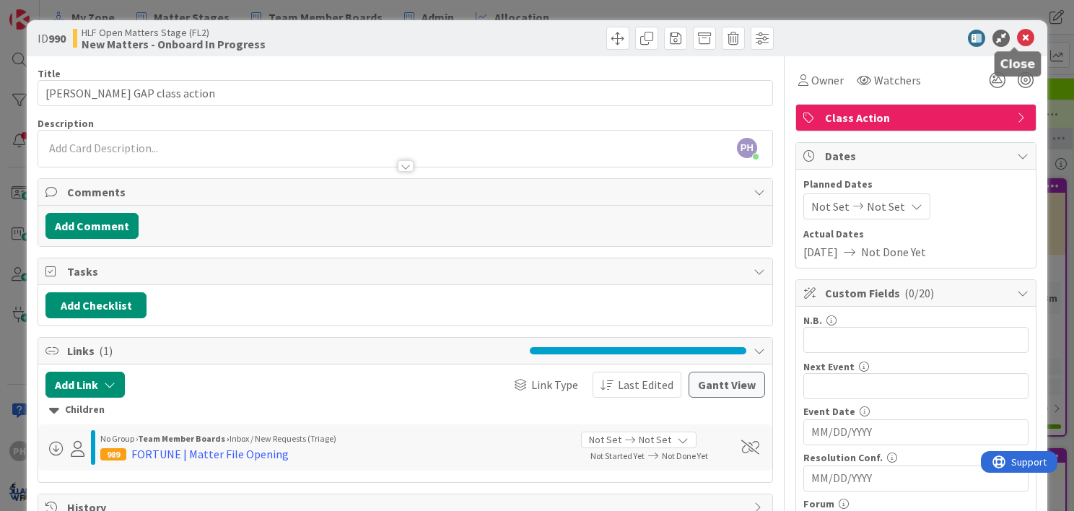
click at [1017, 38] on icon at bounding box center [1025, 38] width 17 height 17
